Goal: Task Accomplishment & Management: Complete application form

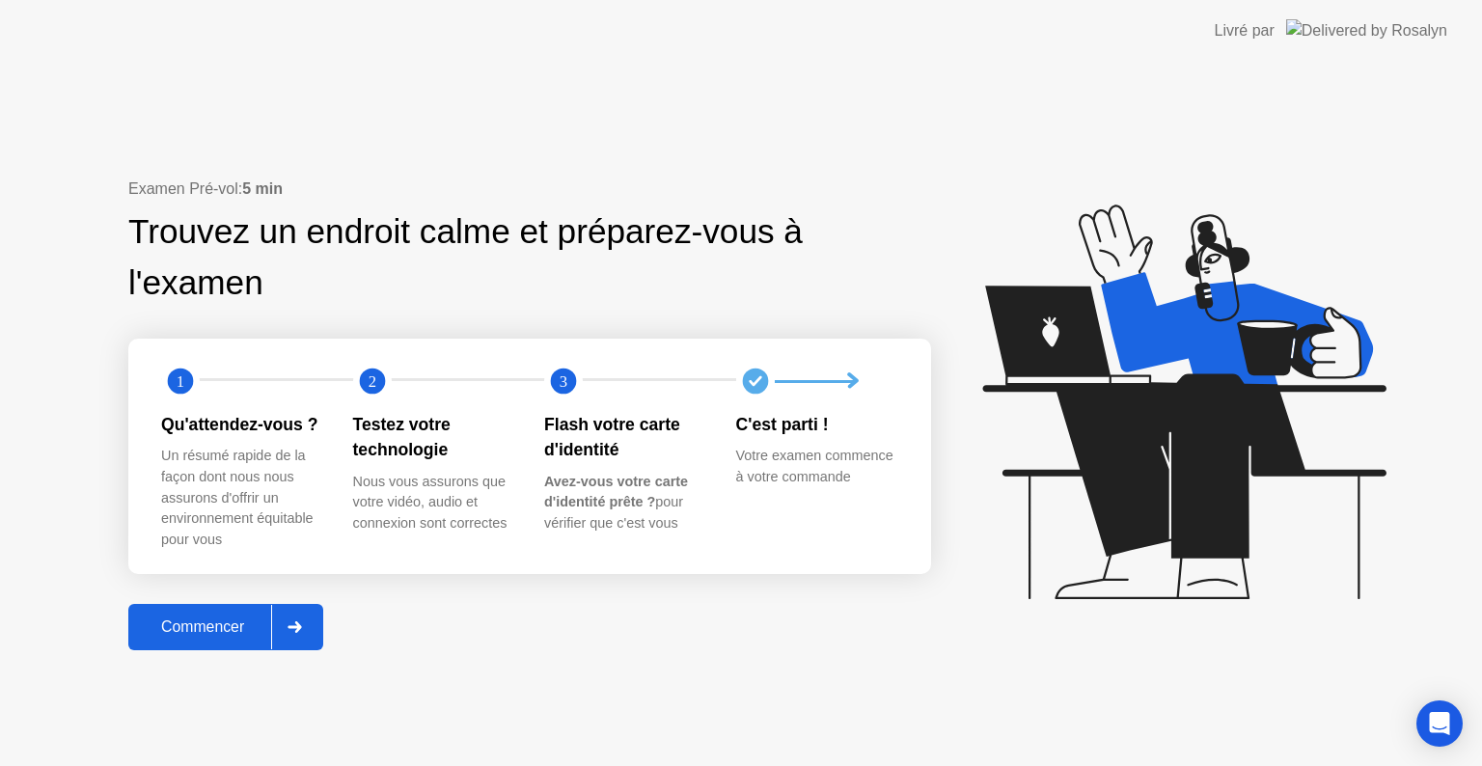
click at [305, 637] on div at bounding box center [294, 627] width 46 height 44
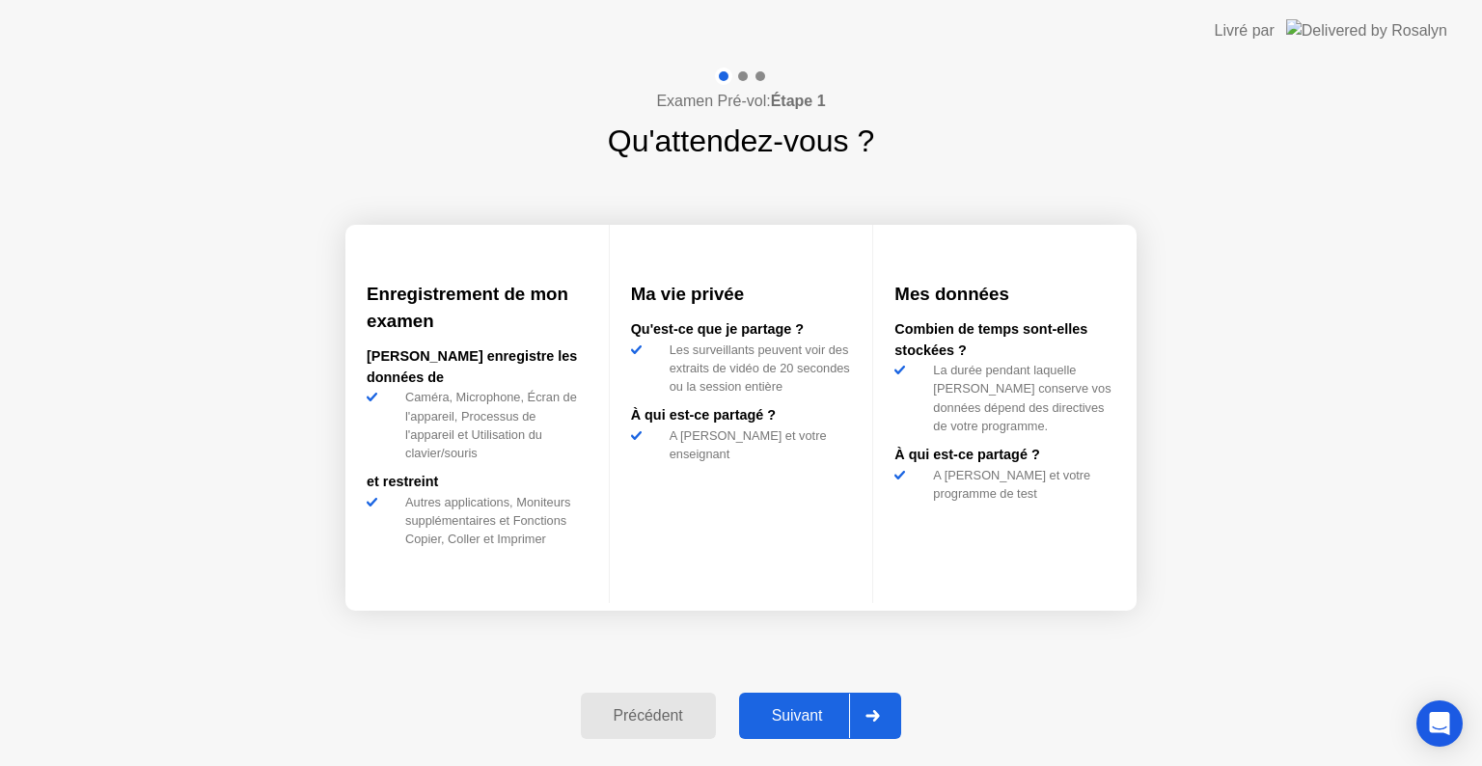
click at [844, 717] on div "Suivant" at bounding box center [797, 715] width 105 height 17
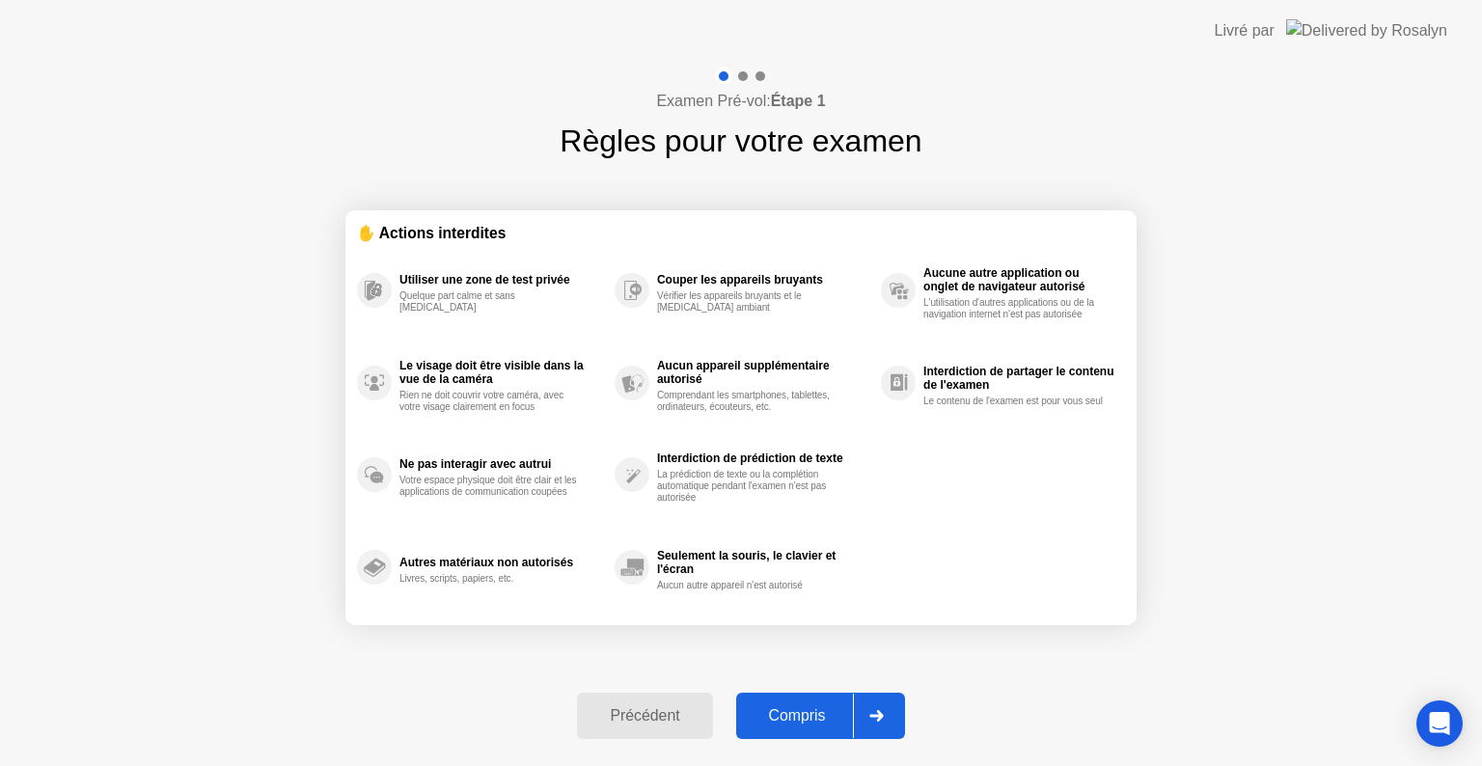
click at [831, 722] on div "Compris" at bounding box center [797, 715] width 111 height 17
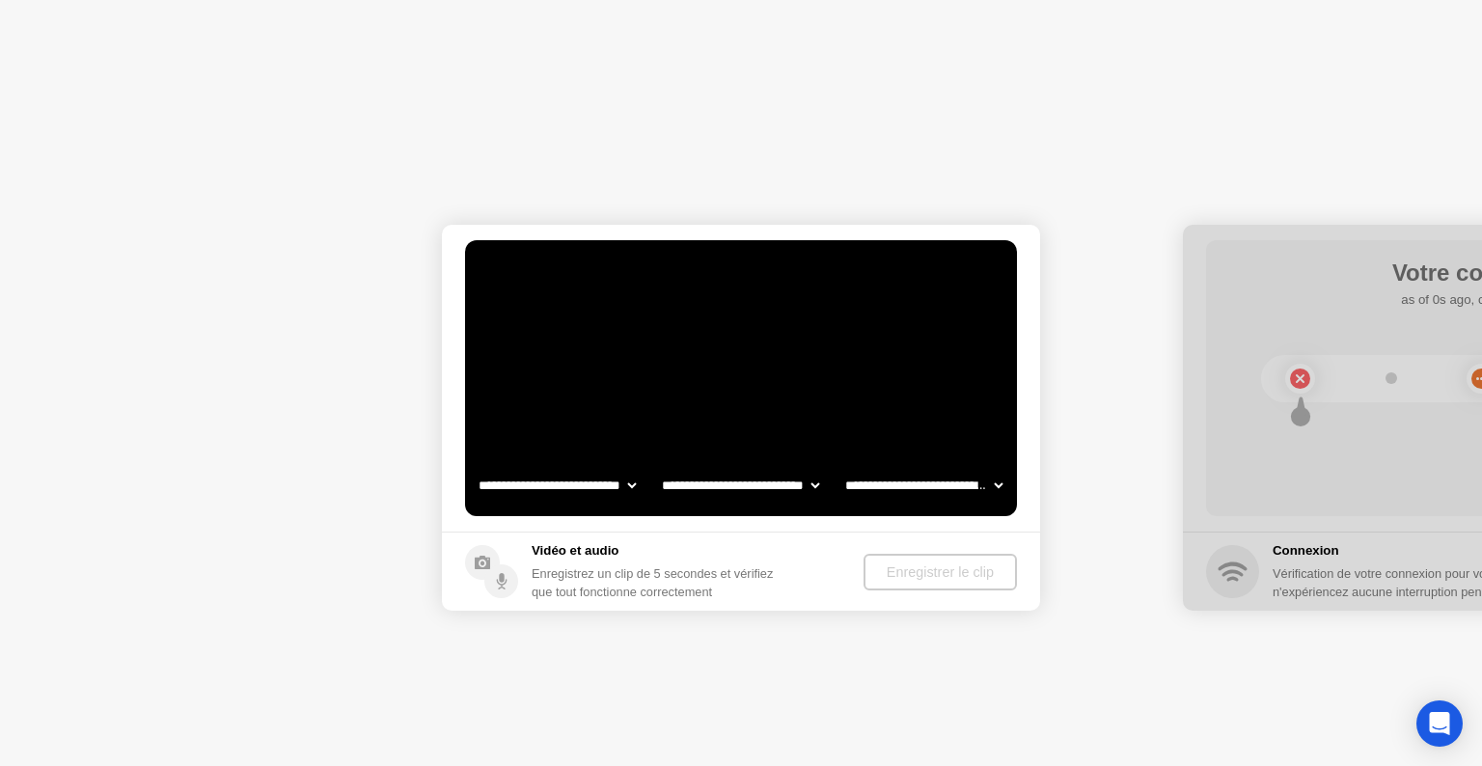
select select "**********"
select select "*******"
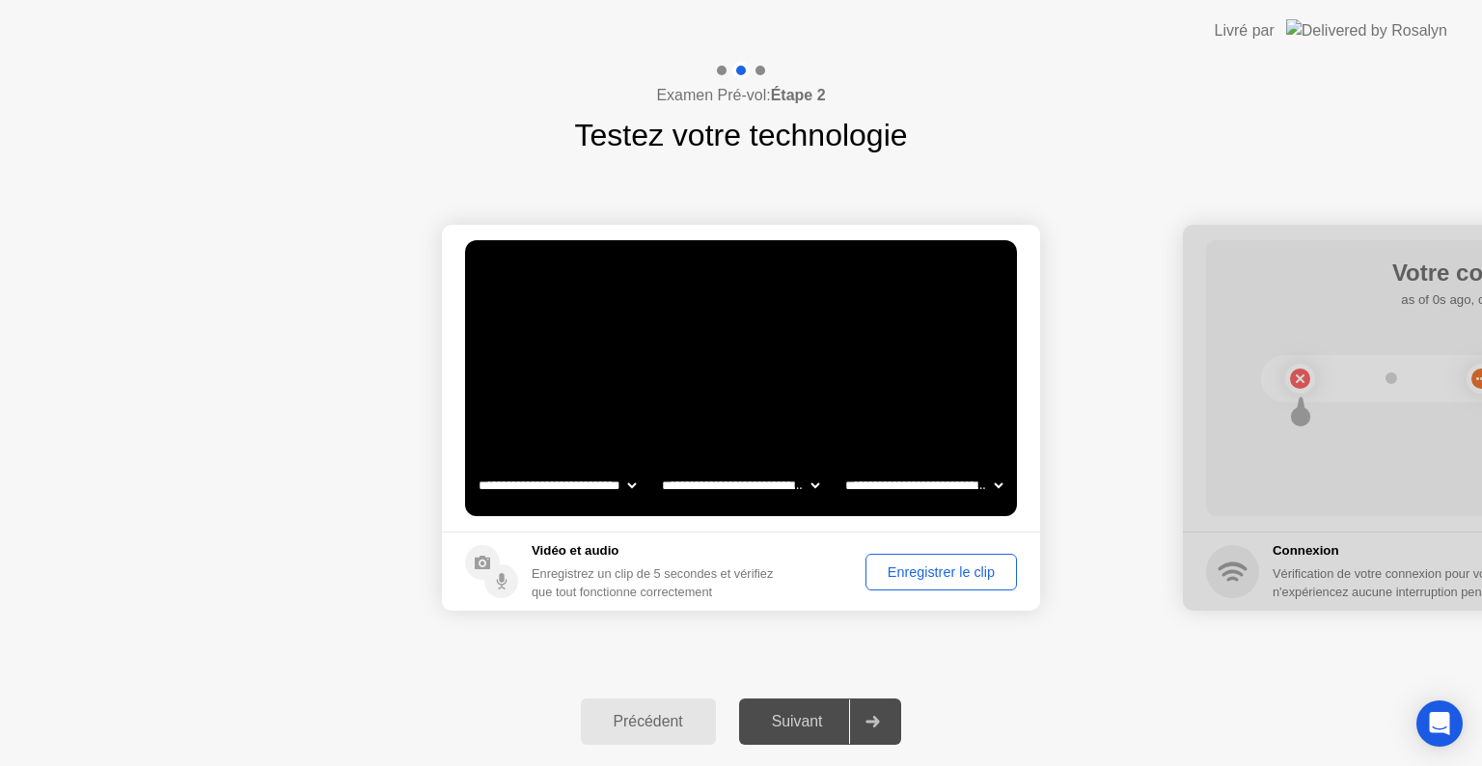
click at [955, 577] on div "Enregistrer le clip" at bounding box center [941, 571] width 138 height 15
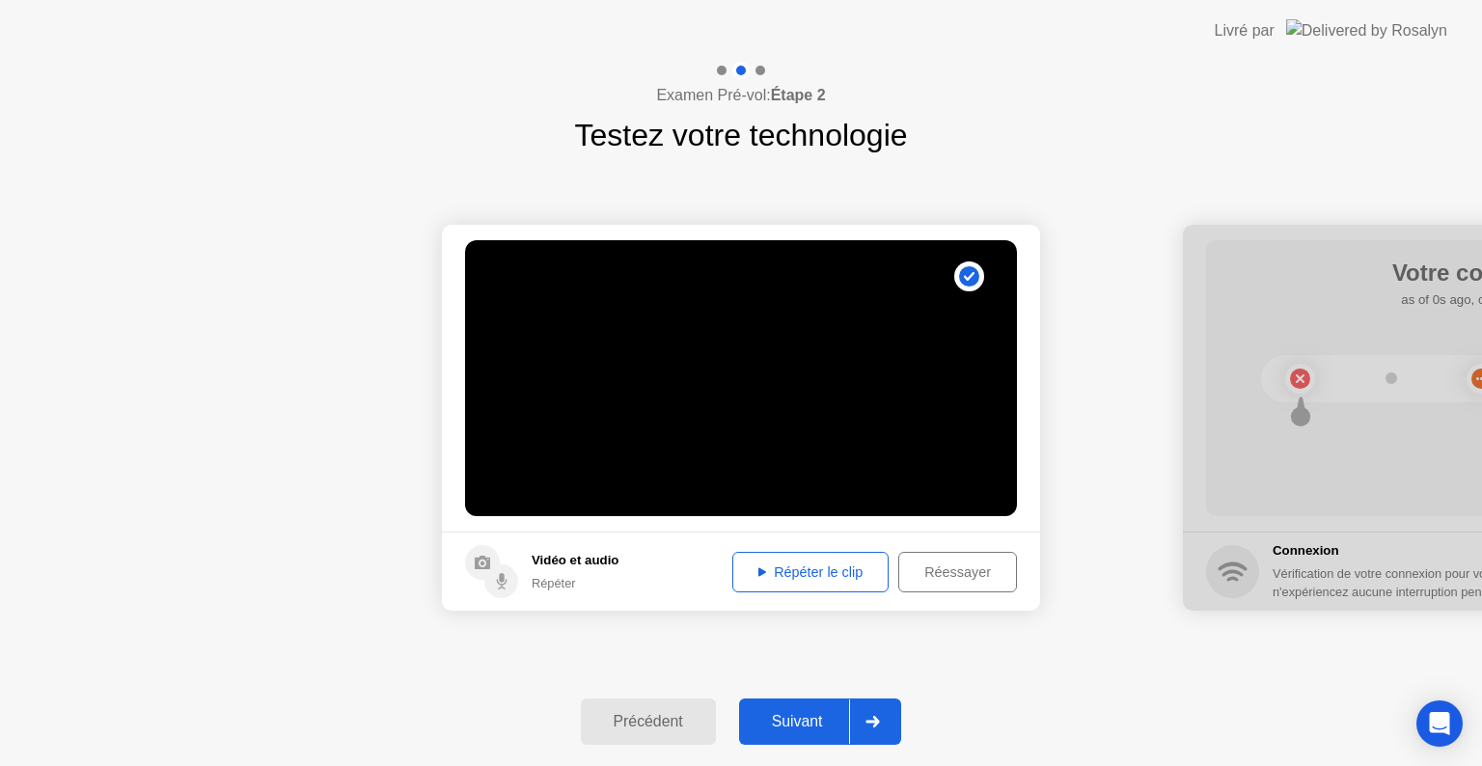
click at [803, 566] on div "Répéter le clip" at bounding box center [810, 571] width 143 height 15
click at [834, 722] on div "Suivant" at bounding box center [797, 721] width 105 height 17
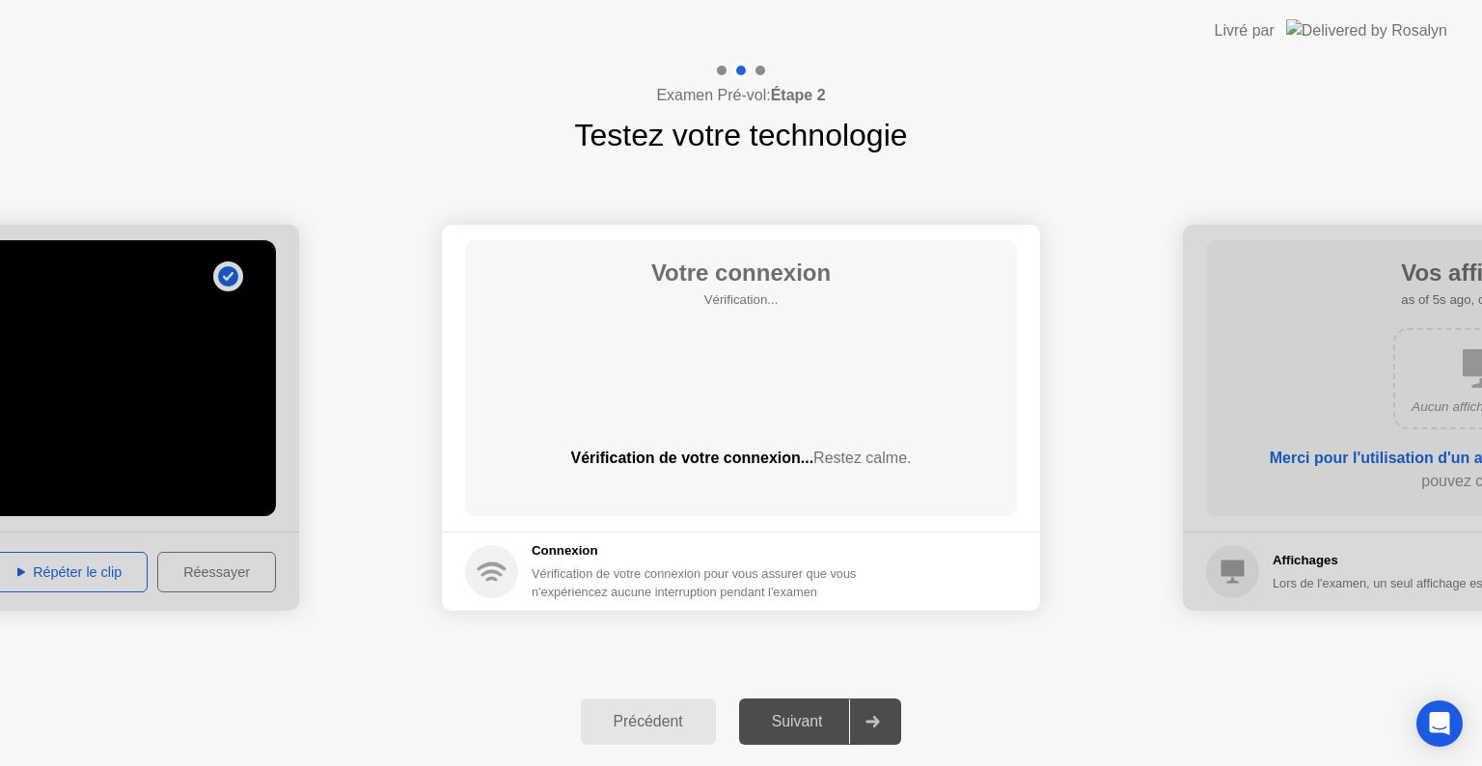
click at [834, 722] on div "Suivant" at bounding box center [797, 721] width 105 height 17
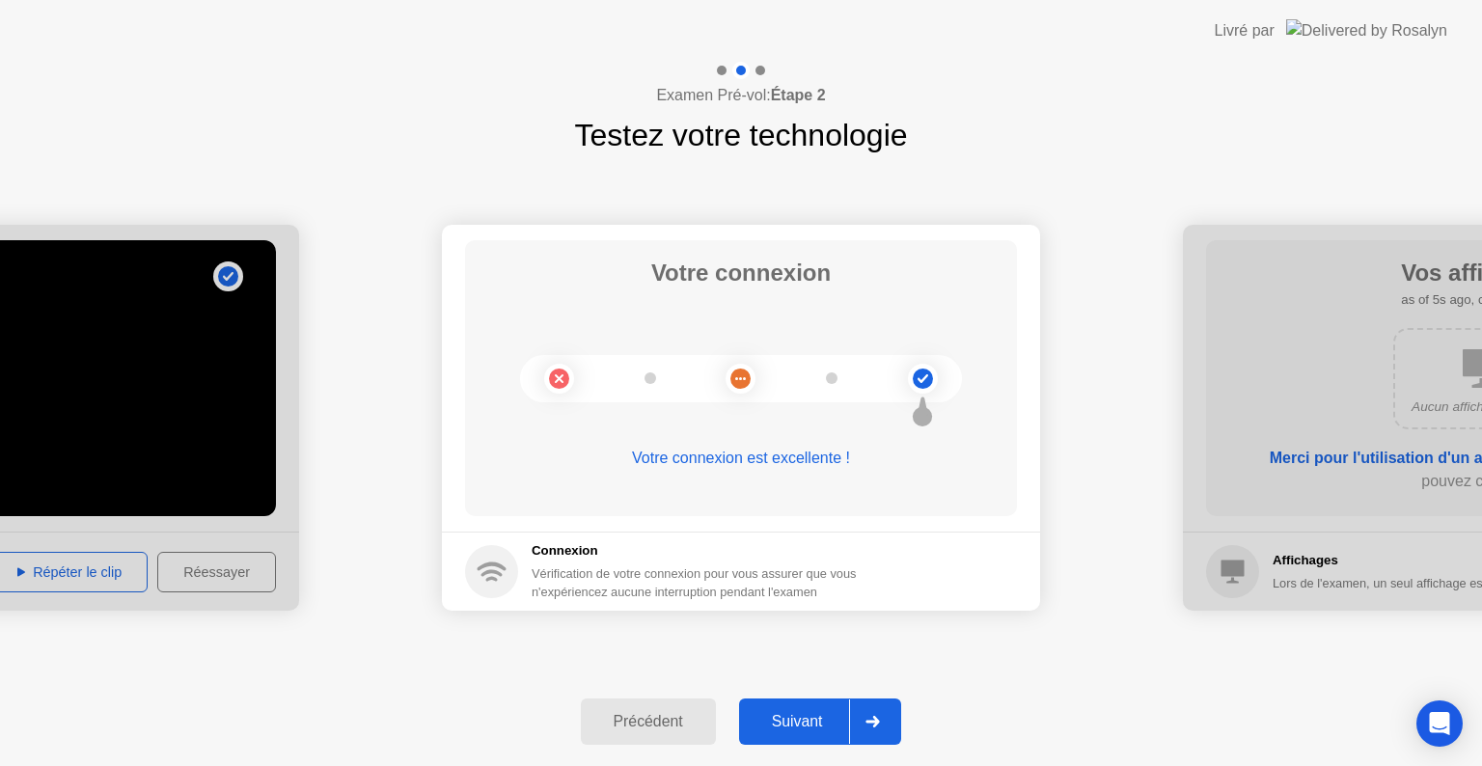
click at [890, 722] on div at bounding box center [872, 721] width 46 height 44
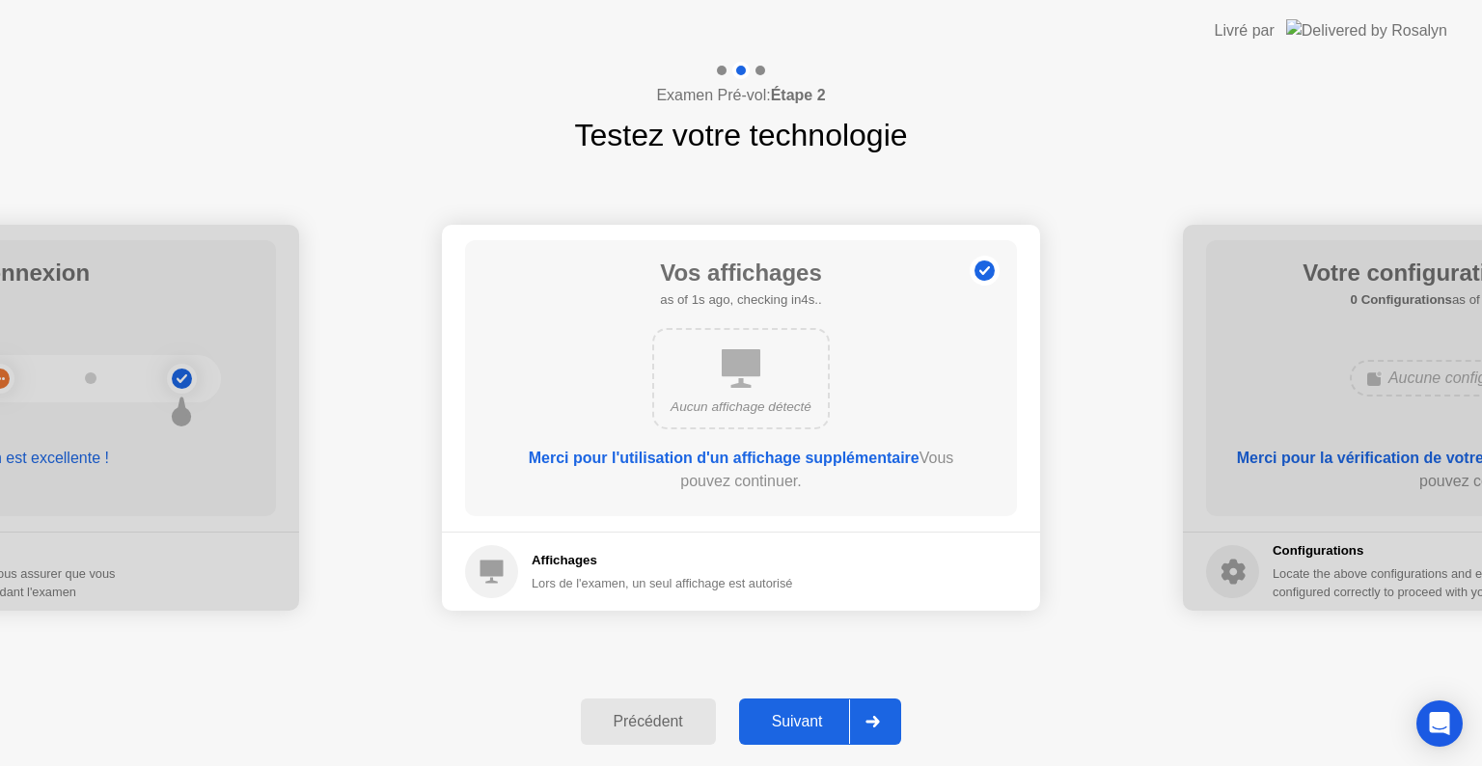
click at [890, 722] on div at bounding box center [872, 721] width 46 height 44
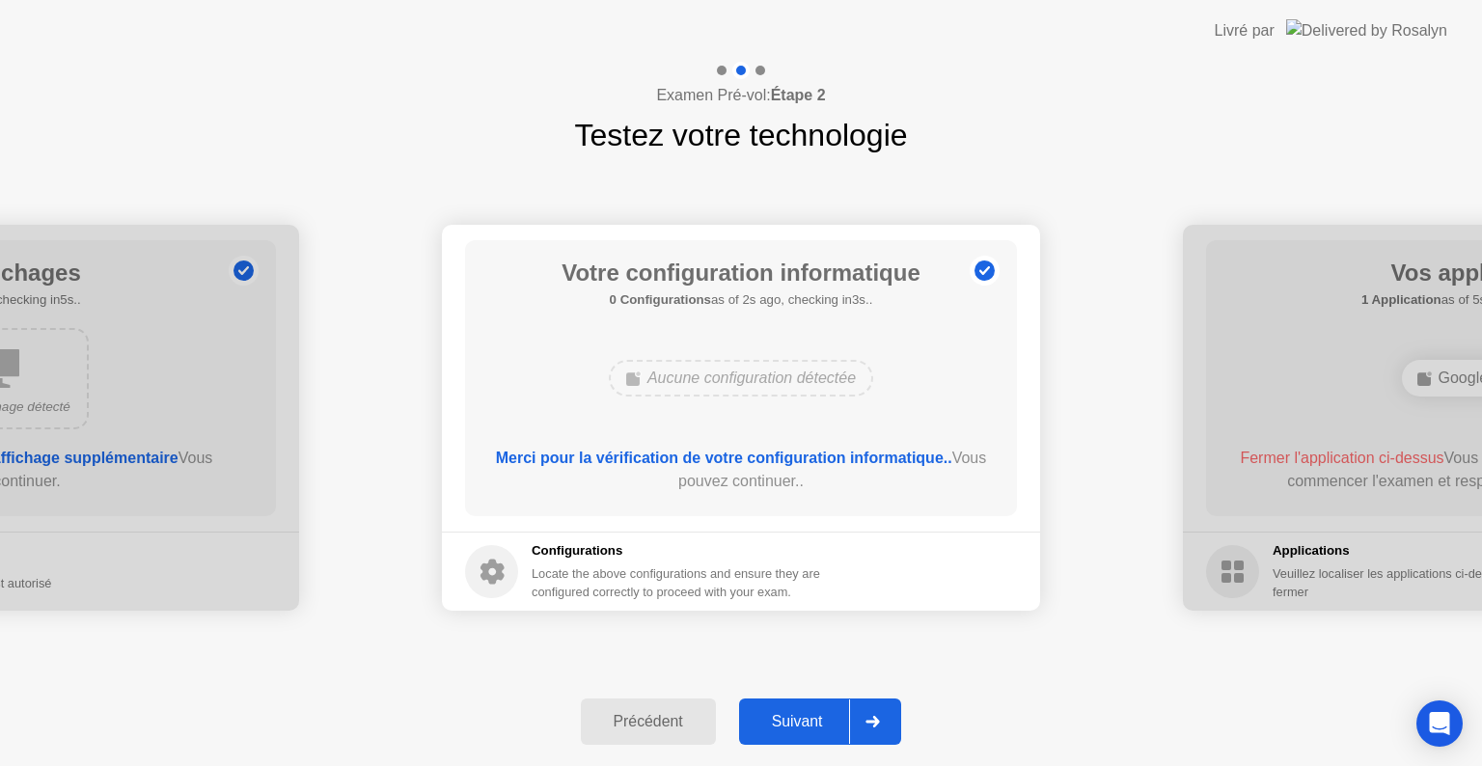
click at [890, 722] on div at bounding box center [872, 721] width 46 height 44
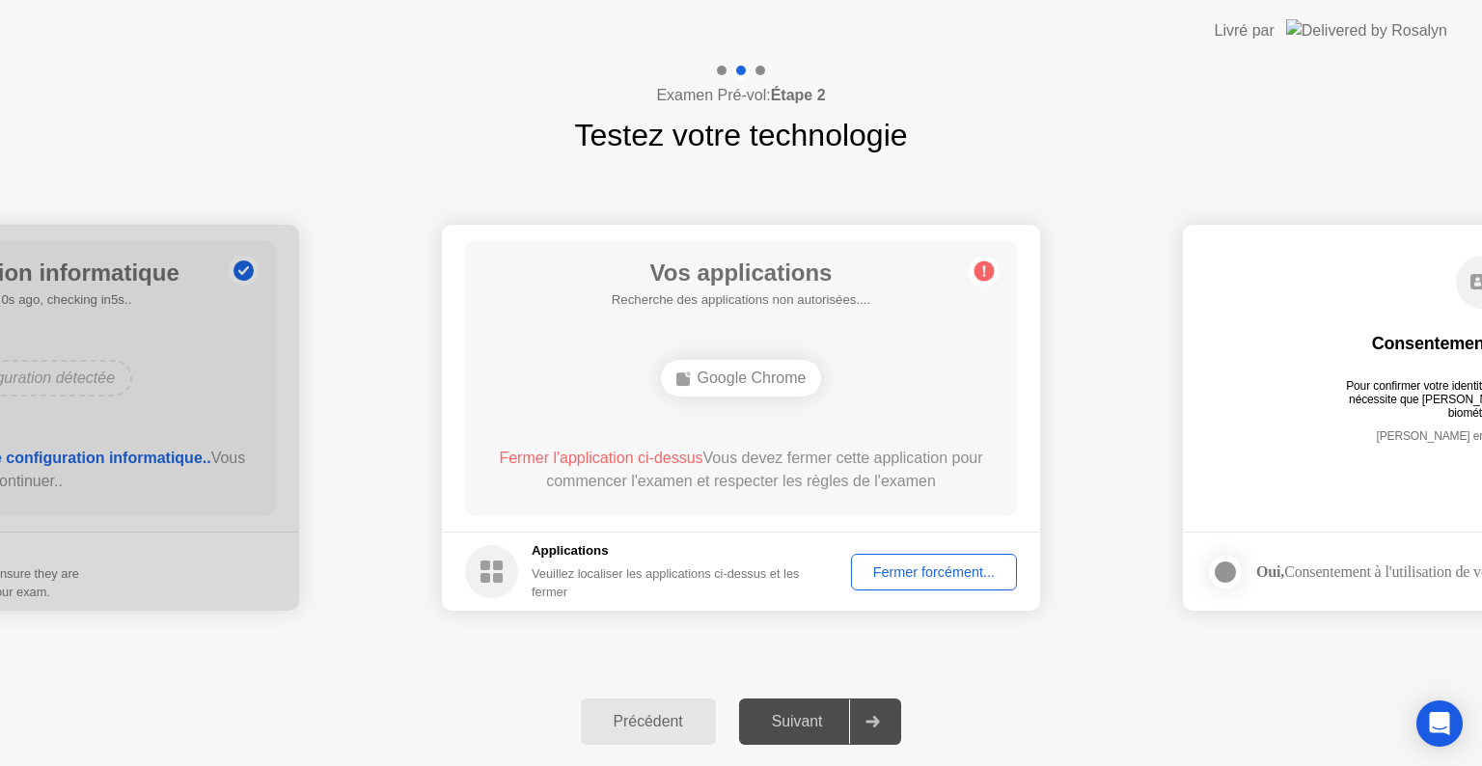
click at [942, 571] on div "Fermer forcément..." at bounding box center [934, 571] width 152 height 15
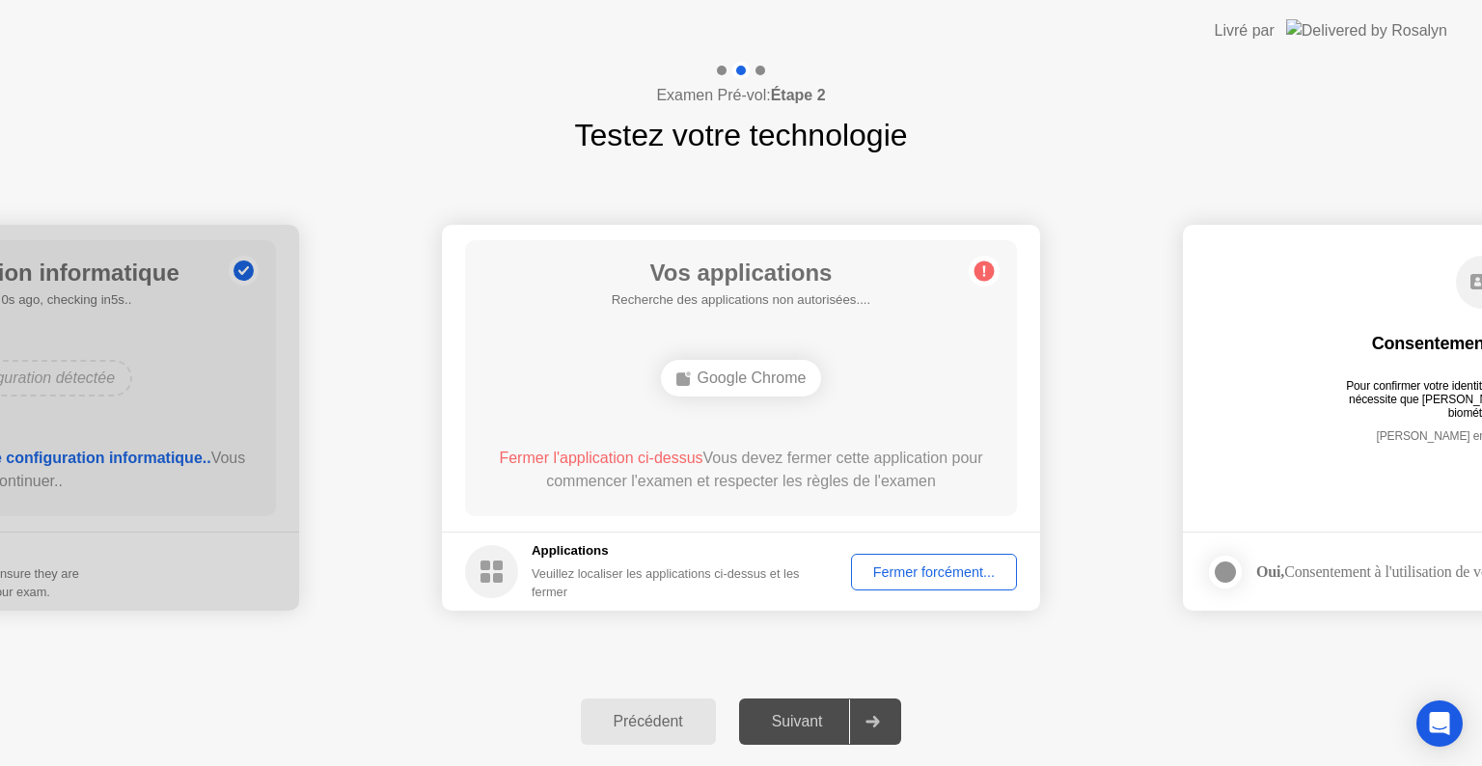
click at [941, 578] on div "Fermer forcément..." at bounding box center [934, 571] width 152 height 15
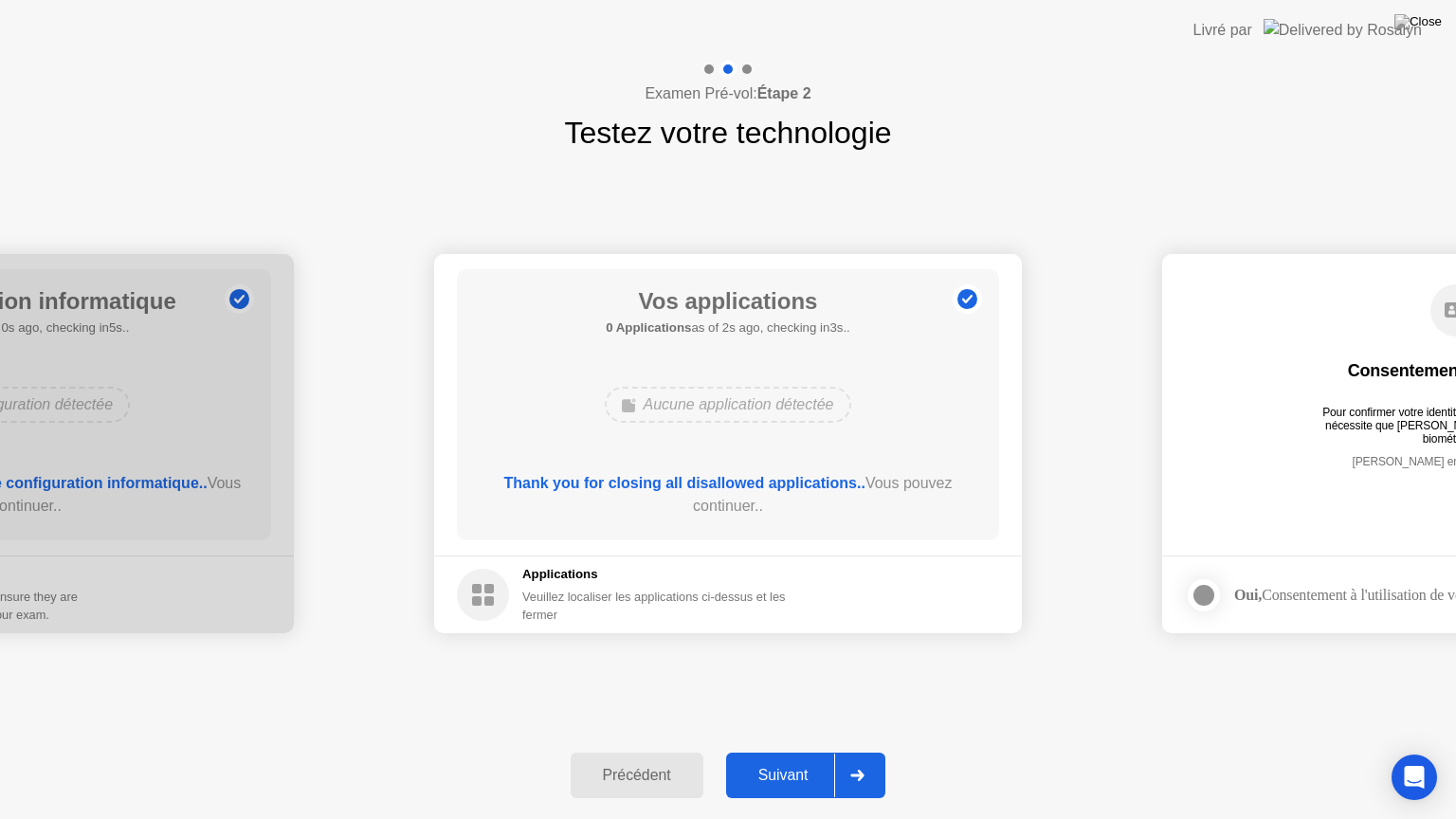
click at [859, 751] on div at bounding box center [857, 775] width 45 height 43
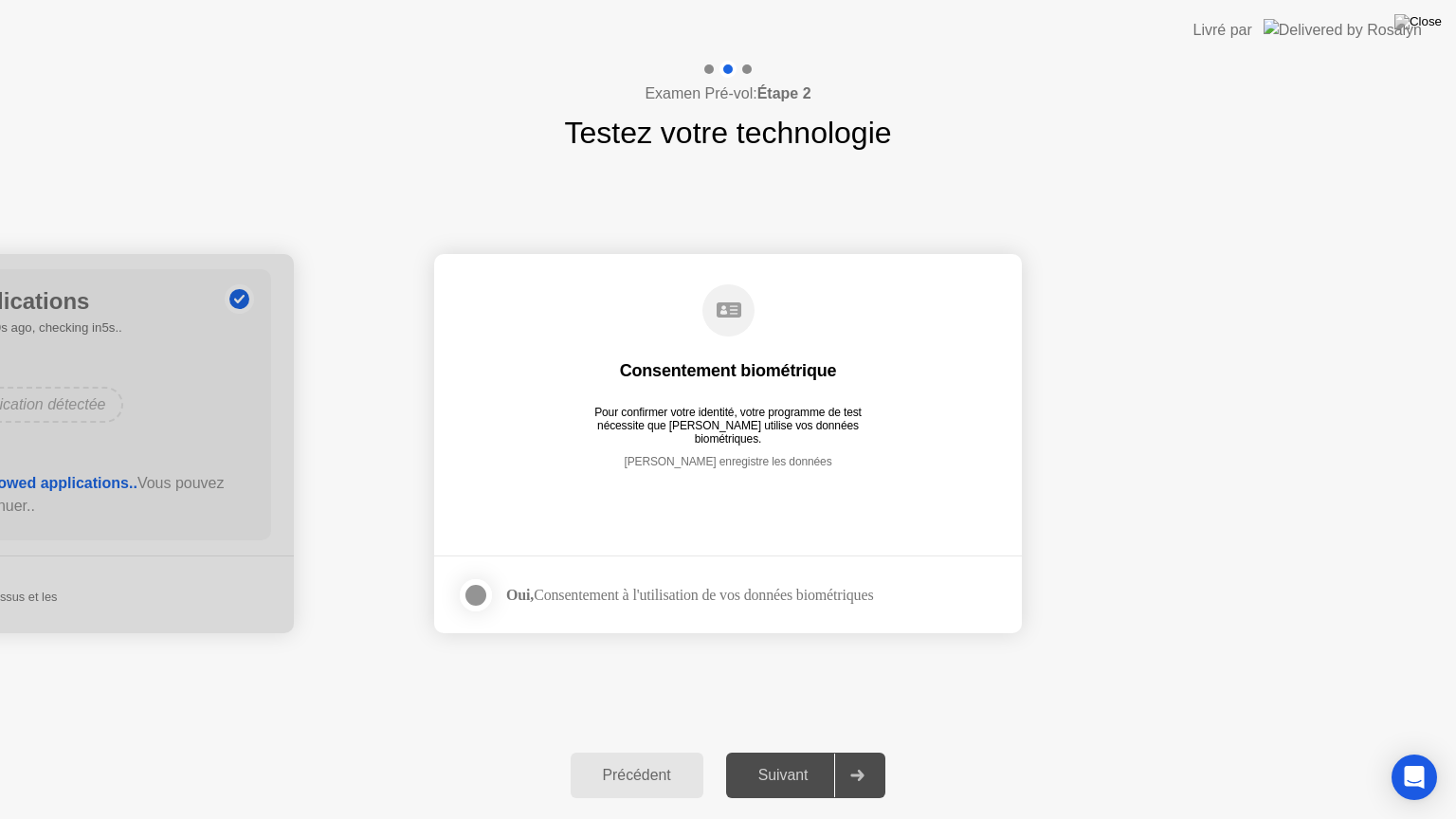
click at [857, 751] on div at bounding box center [857, 775] width 45 height 43
click at [471, 591] on div at bounding box center [476, 594] width 23 height 23
click at [866, 751] on div at bounding box center [857, 775] width 45 height 43
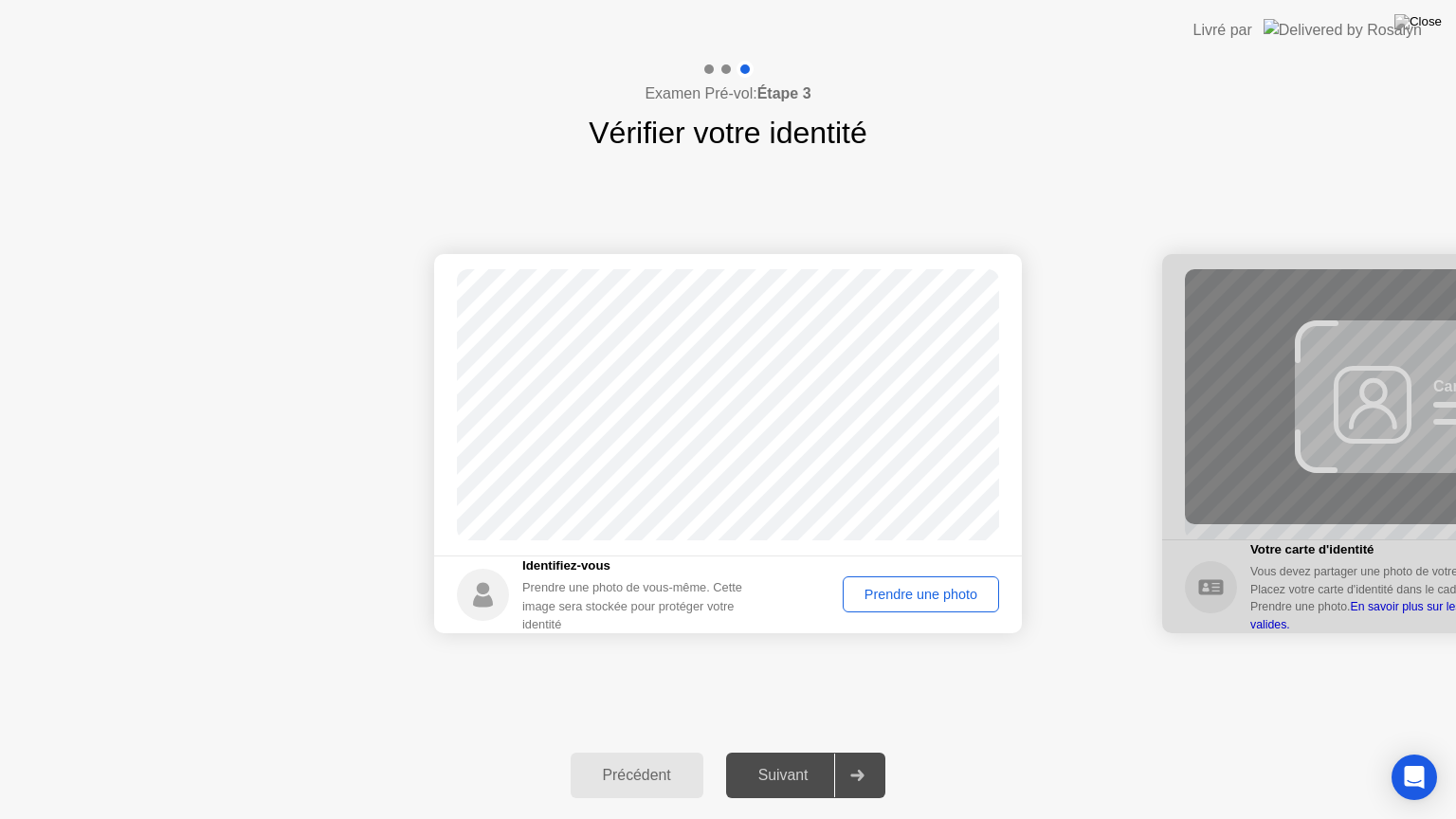
click at [936, 600] on div "Prendre une photo" at bounding box center [921, 593] width 143 height 15
click at [859, 751] on div at bounding box center [857, 775] width 45 height 43
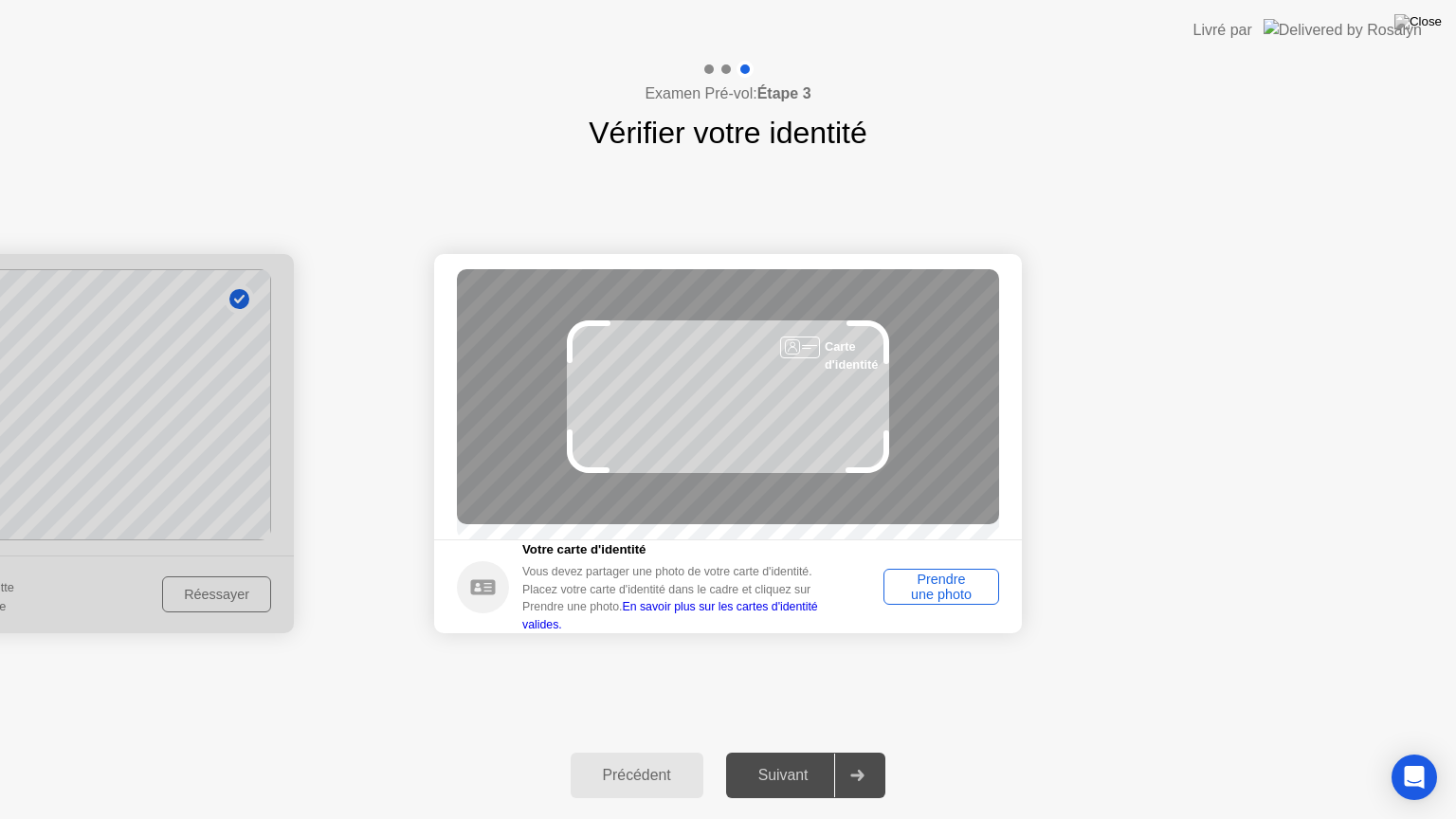
click at [945, 602] on div "Prendre une photo" at bounding box center [941, 586] width 102 height 30
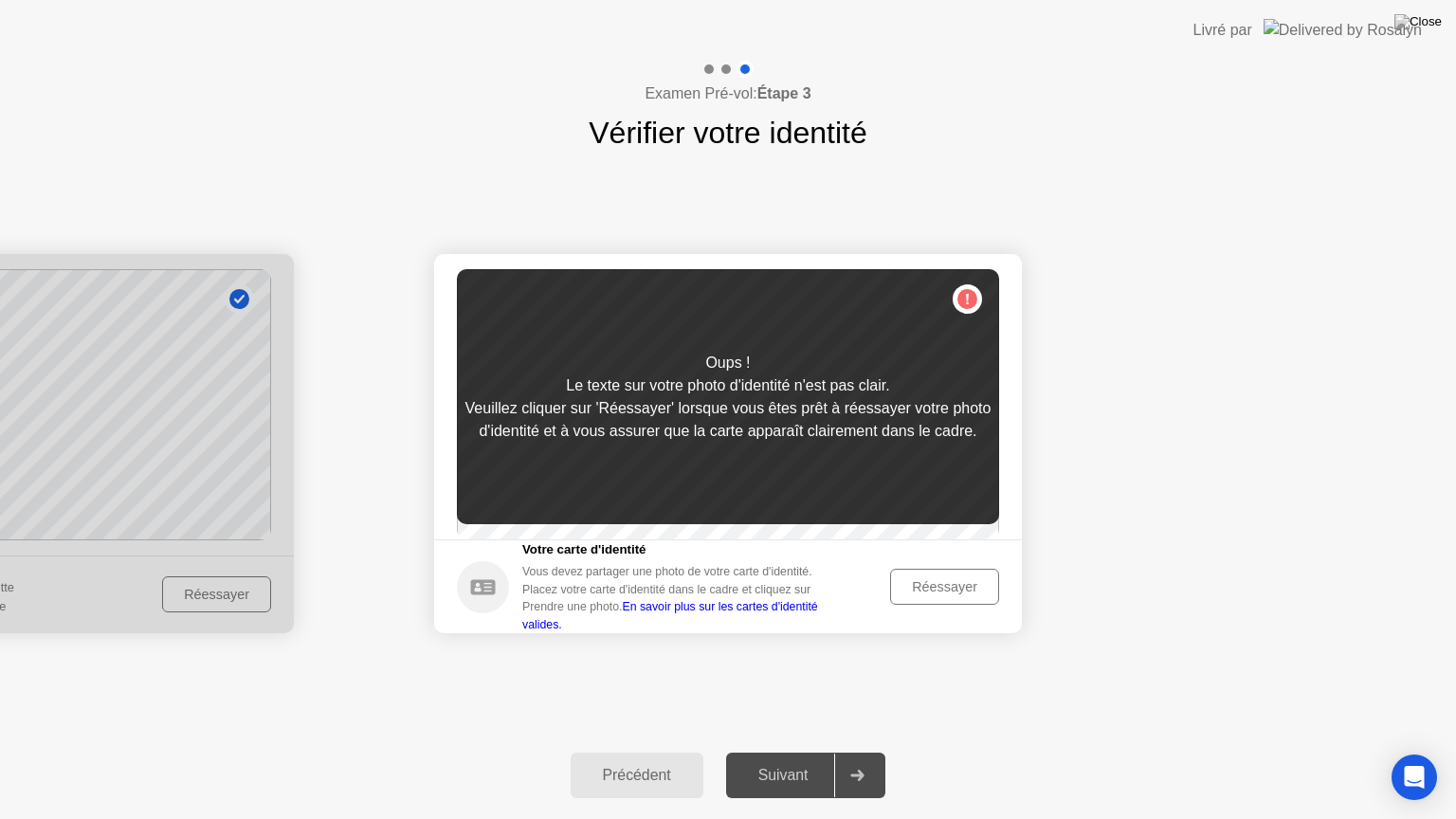
click at [945, 605] on button "Réessayer" at bounding box center [944, 586] width 109 height 36
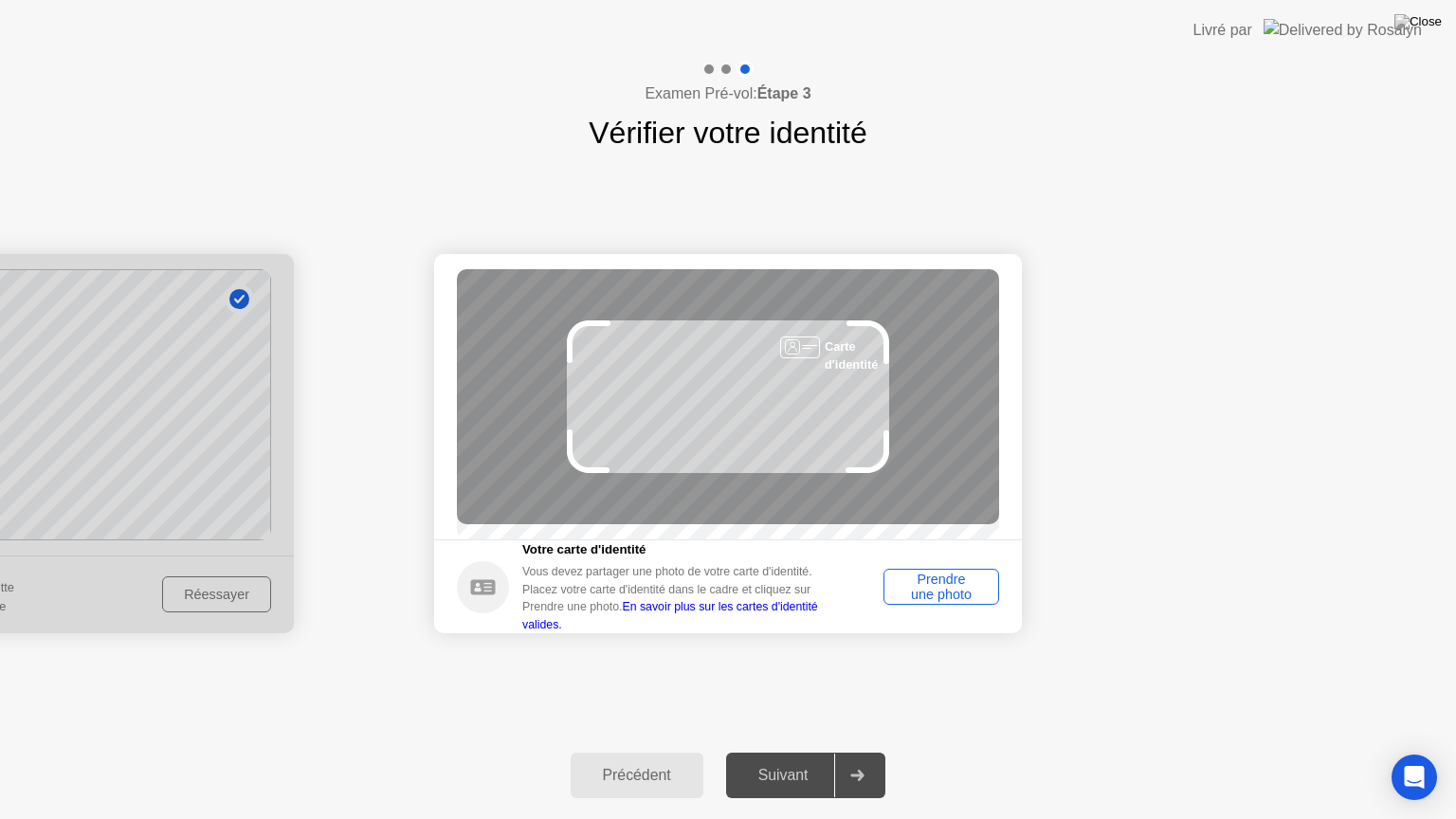
click at [963, 602] on div "Prendre une photo" at bounding box center [941, 586] width 102 height 30
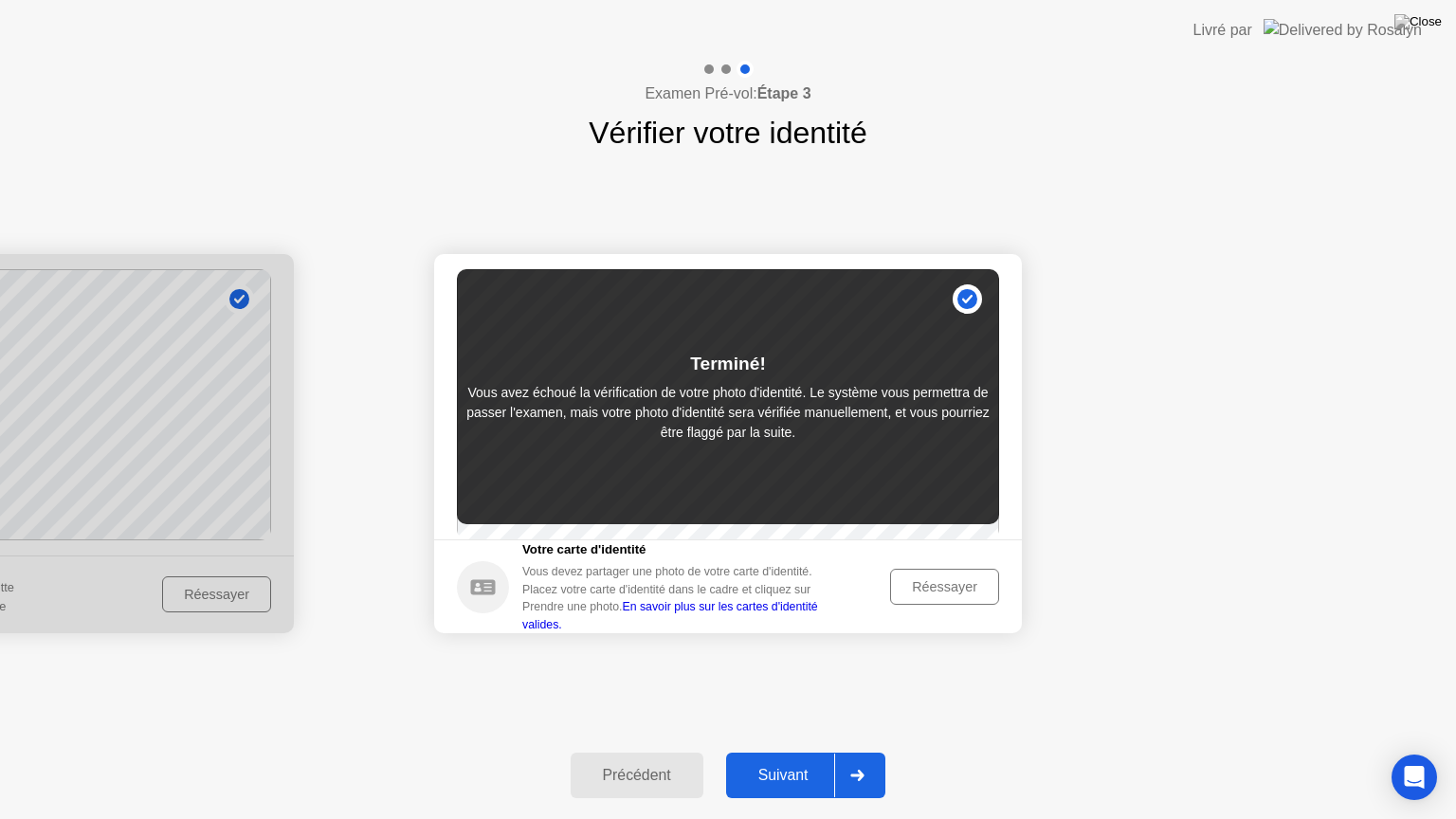
click at [862, 751] on div at bounding box center [857, 775] width 45 height 43
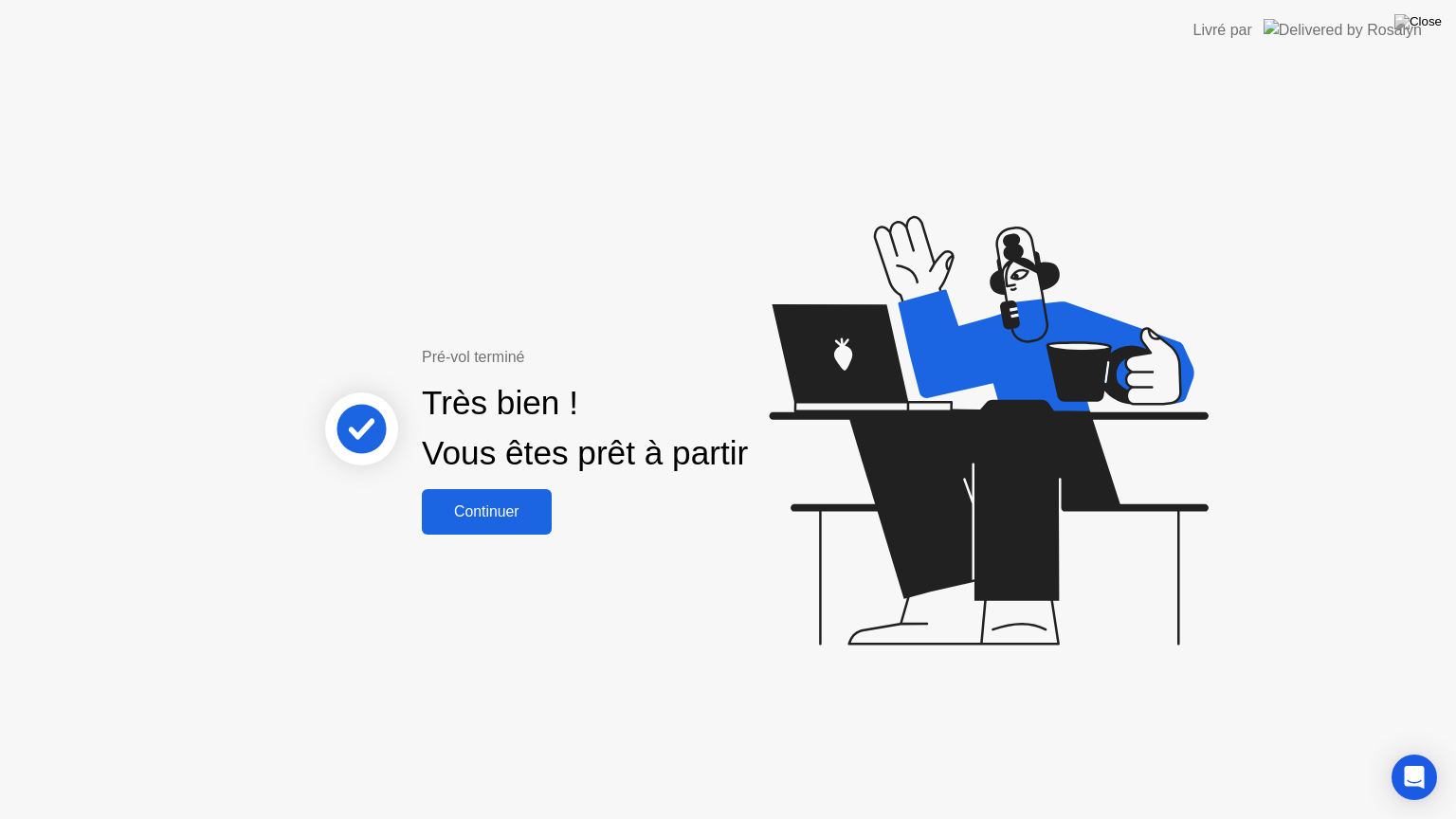
click at [503, 512] on div "Continuer" at bounding box center [486, 511] width 119 height 17
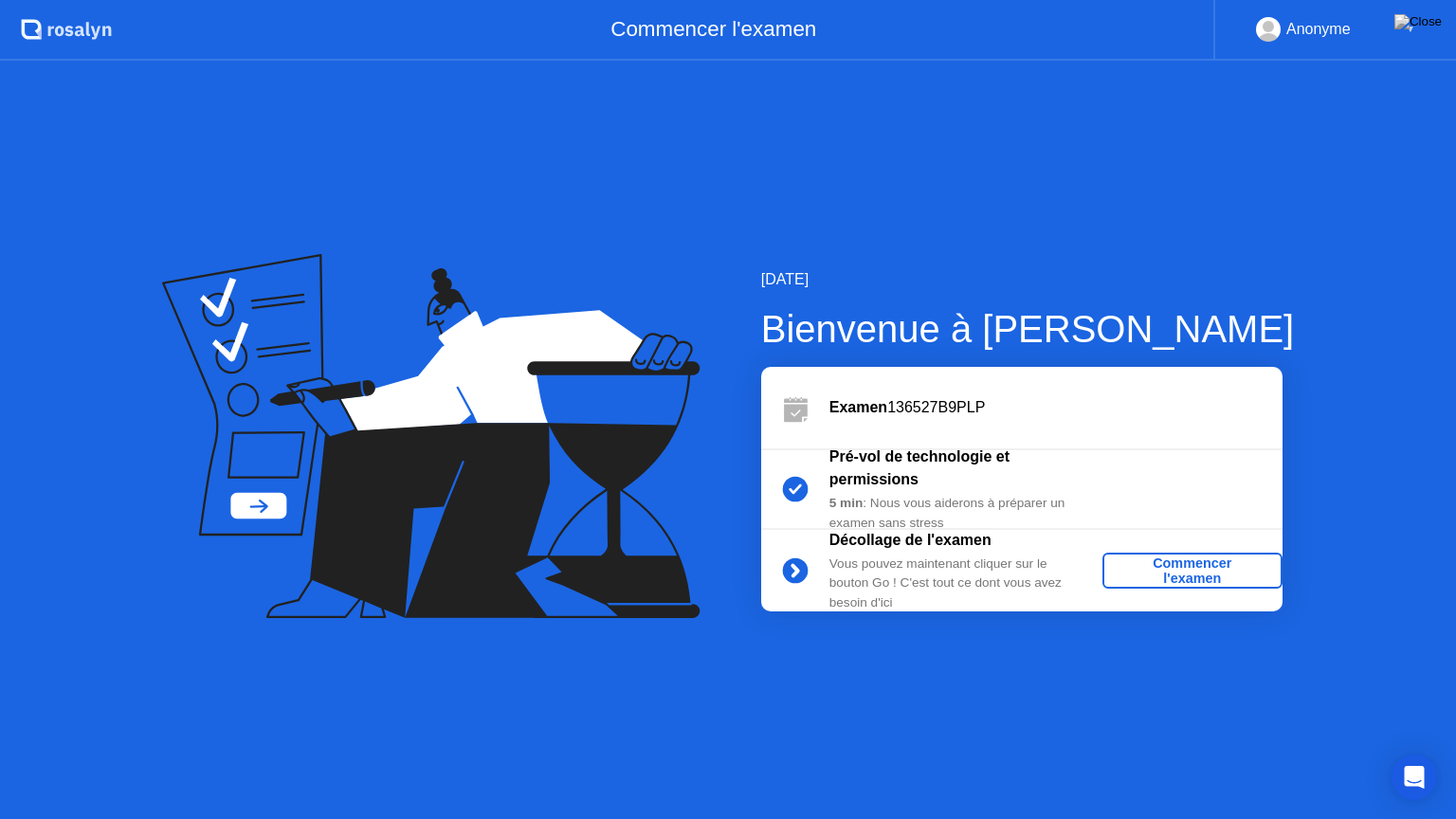
click at [1227, 569] on div "Commencer l'examen" at bounding box center [1193, 570] width 165 height 30
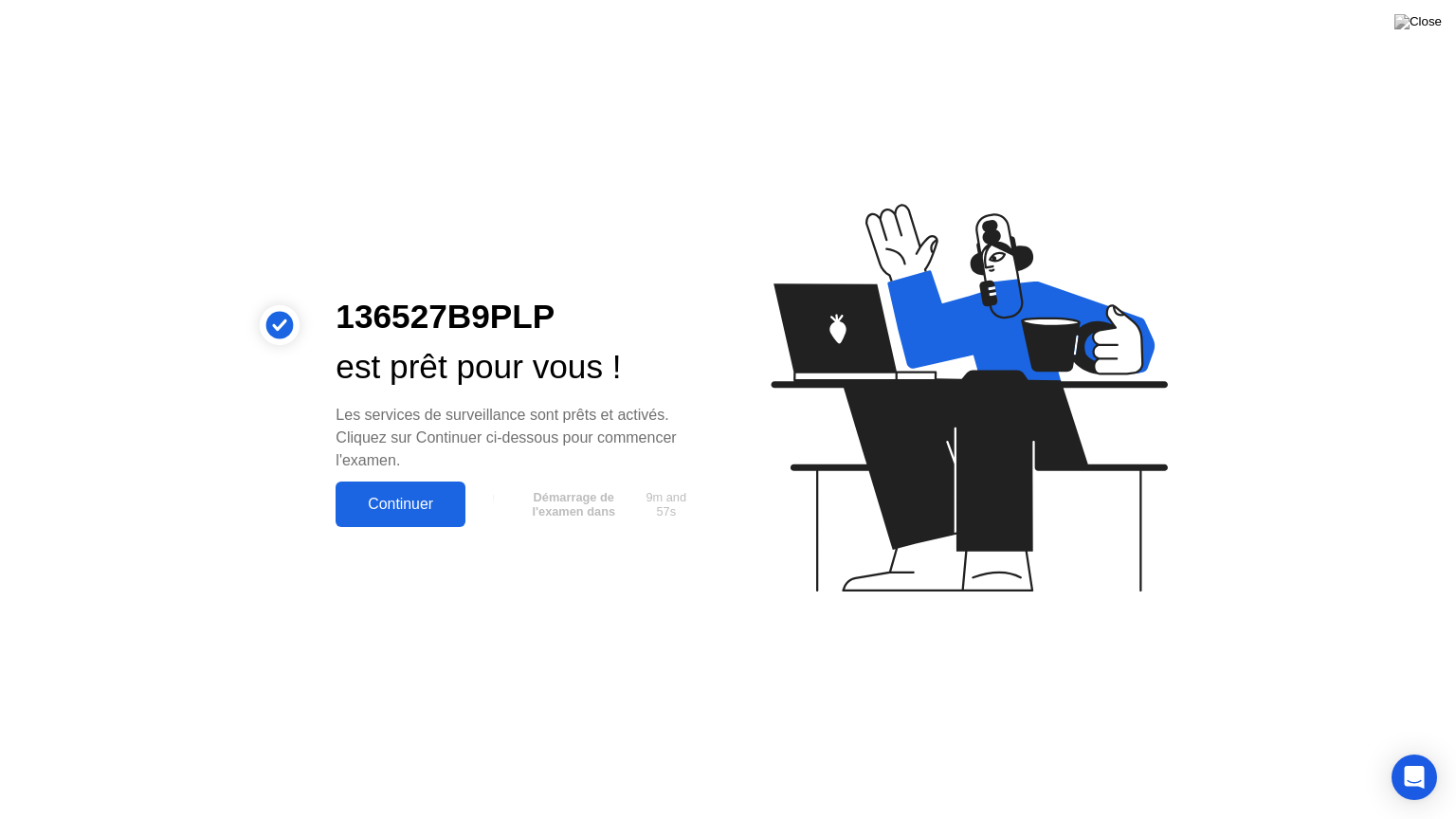
click at [446, 512] on div "Continuer" at bounding box center [400, 504] width 119 height 17
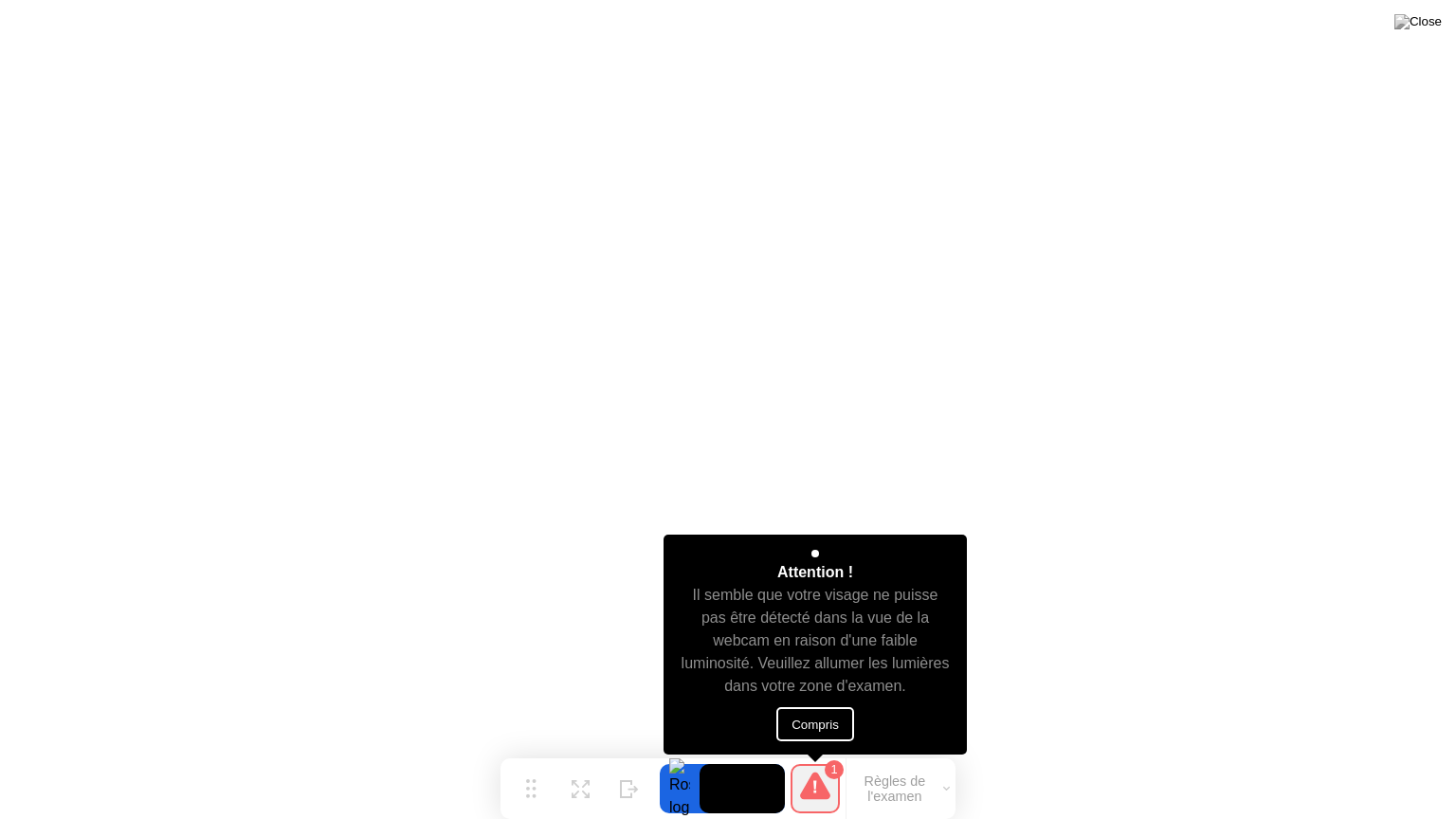
click at [840, 732] on button "Compris" at bounding box center [814, 724] width 78 height 34
